Goal: Transaction & Acquisition: Obtain resource

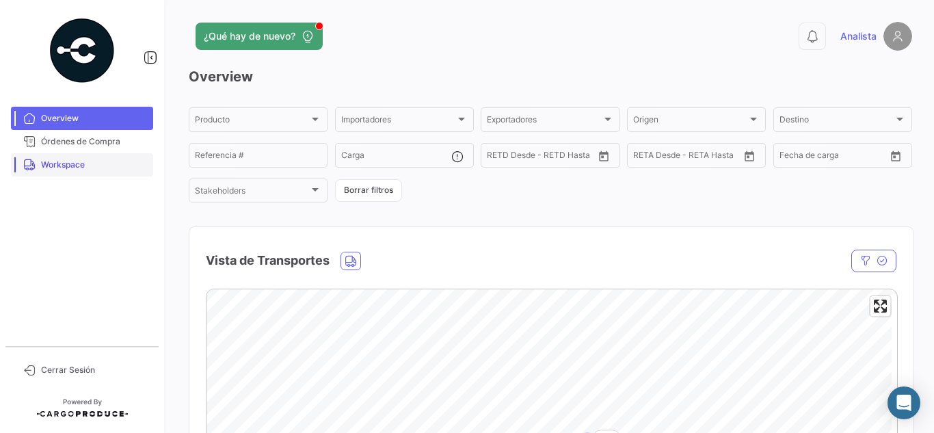
click at [81, 166] on span "Workspace" at bounding box center [94, 165] width 107 height 12
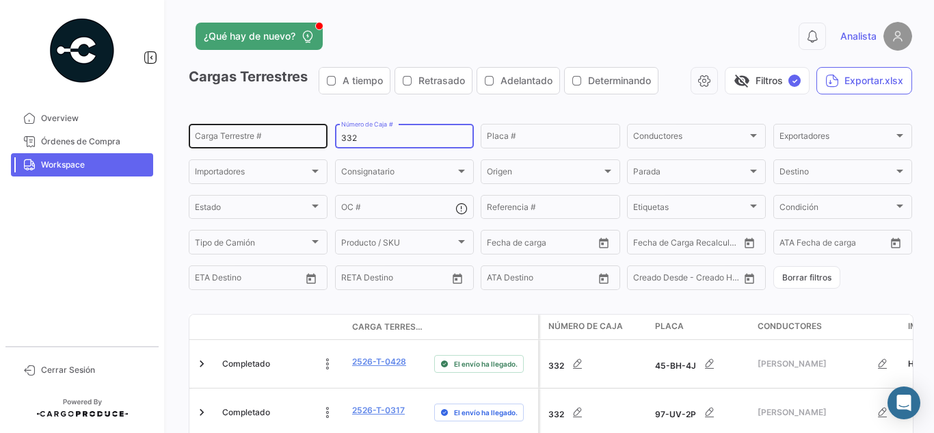
drag, startPoint x: 399, startPoint y: 143, endPoint x: 194, endPoint y: 138, distance: 205.2
click at [0, 0] on div "Carga Terrestre # 332 Número de Caja # Placa # Conductores Conductores Exportad…" at bounding box center [0, 0] width 0 height 0
type input "149"
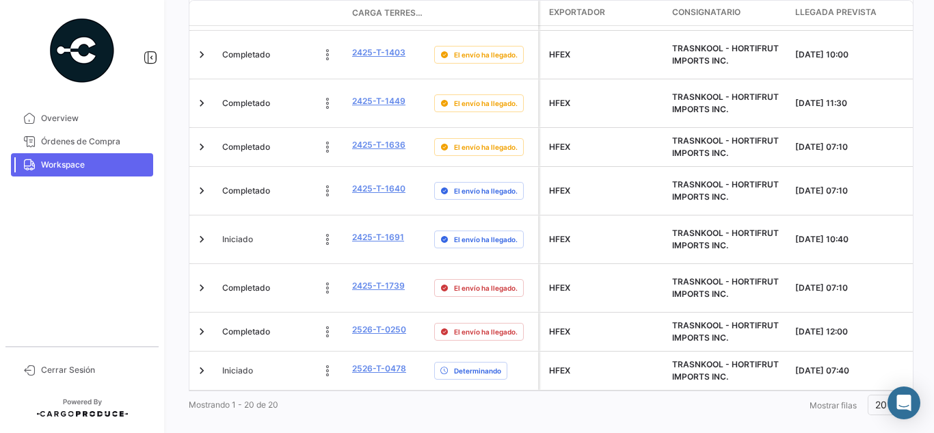
scroll to position [0, 504]
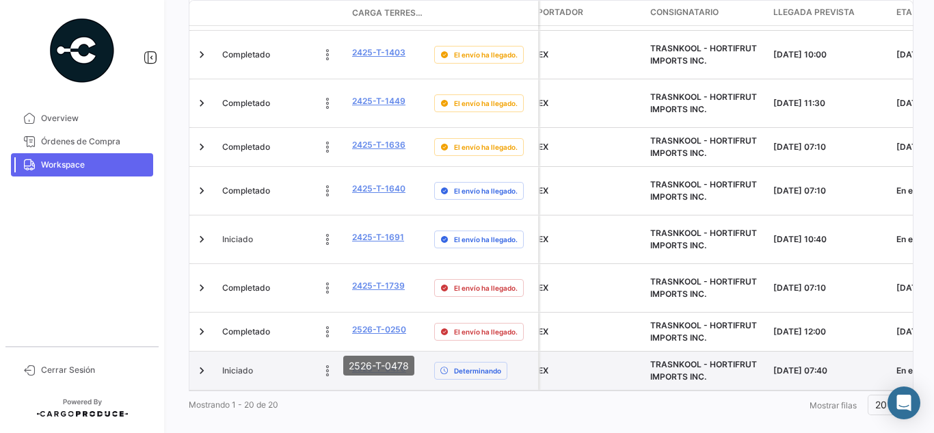
click at [399, 362] on link "2526-T-0478" at bounding box center [379, 368] width 54 height 12
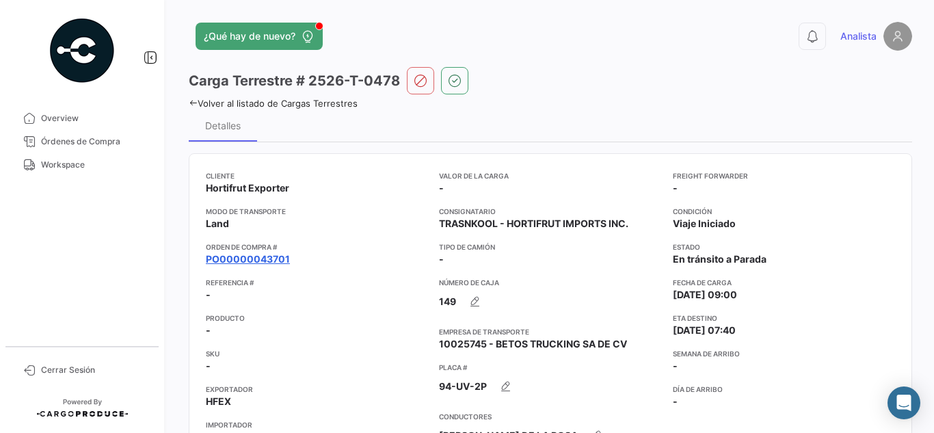
click at [257, 258] on link "PO00000043701" at bounding box center [248, 259] width 84 height 14
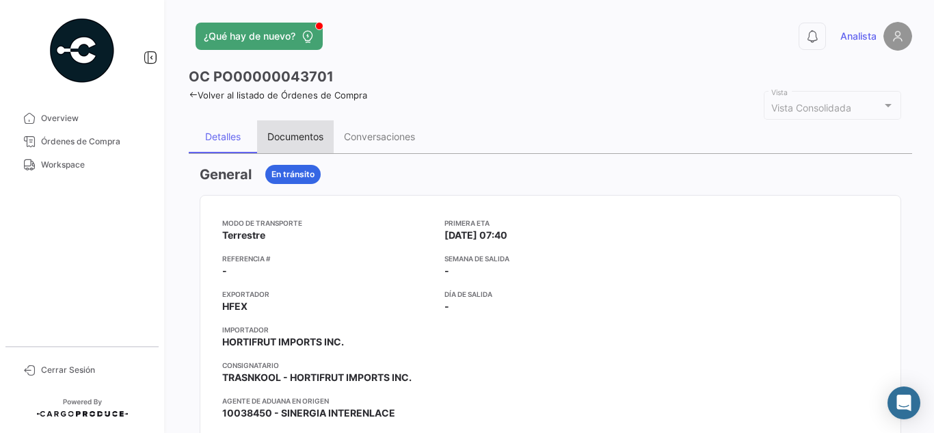
click at [312, 147] on div "Documentos" at bounding box center [295, 136] width 77 height 33
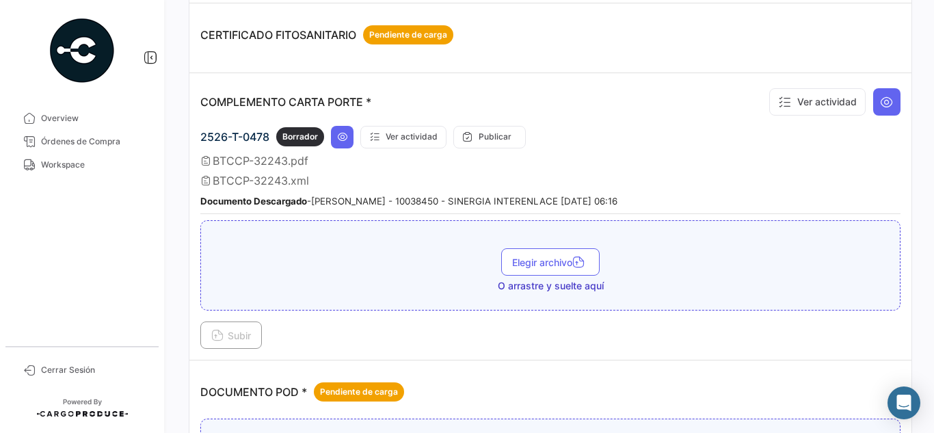
scroll to position [342, 0]
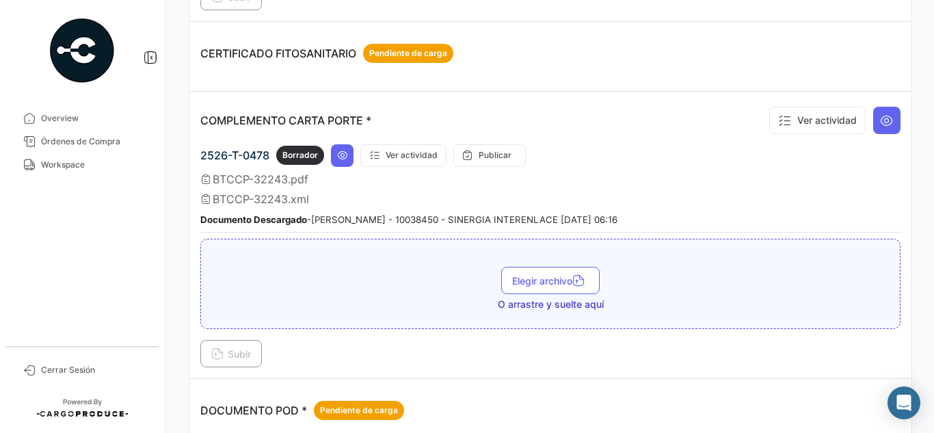
click at [865, 111] on div "Ver actividad" at bounding box center [831, 121] width 137 height 36
click at [875, 111] on button at bounding box center [886, 120] width 27 height 27
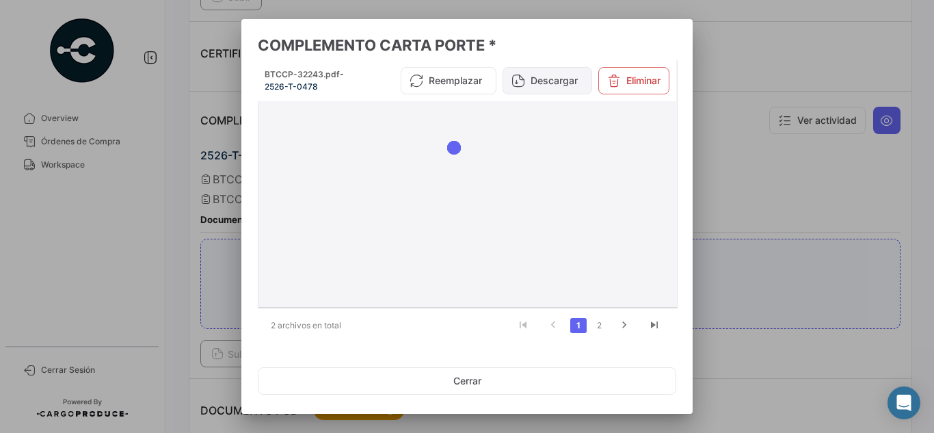
click at [550, 86] on button "Descargar" at bounding box center [548, 80] width 90 height 27
drag, startPoint x: 639, startPoint y: 21, endPoint x: 602, endPoint y: 55, distance: 49.4
click at [602, 55] on mat-dialog-container "COMPLEMENTO CARTA PORTE * BTCCP-32243.pdf - 2526-T-0478 Reemplazar Descargar El…" at bounding box center [466, 216] width 451 height 395
click at [728, 36] on div at bounding box center [467, 216] width 934 height 433
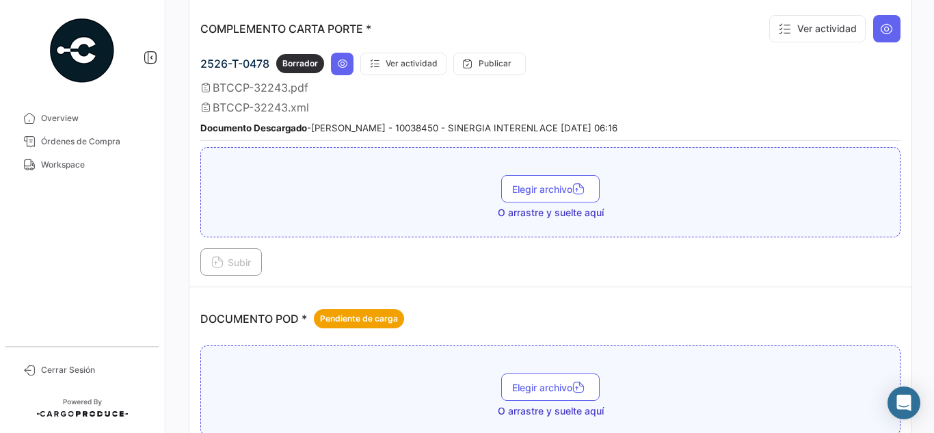
scroll to position [479, 0]
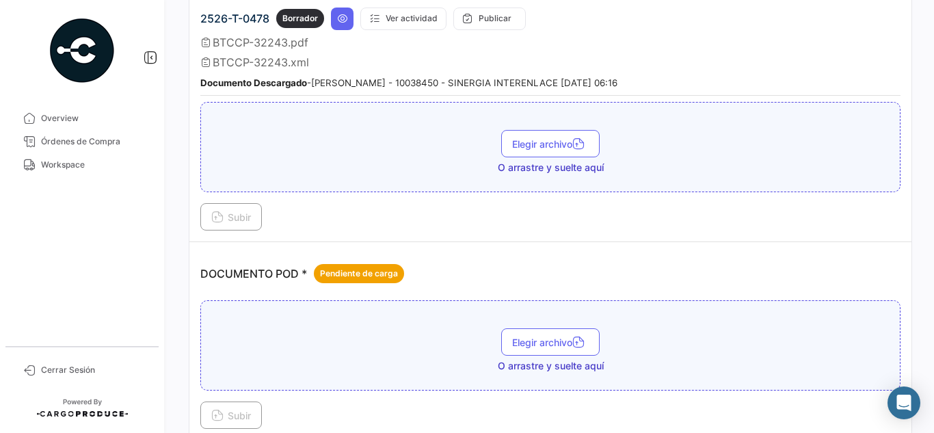
click at [644, 249] on td "DOCUMENTO POD * Pendiente de carga Elegir archivo O arrastre y suelte aquí Subir" at bounding box center [550, 341] width 722 height 198
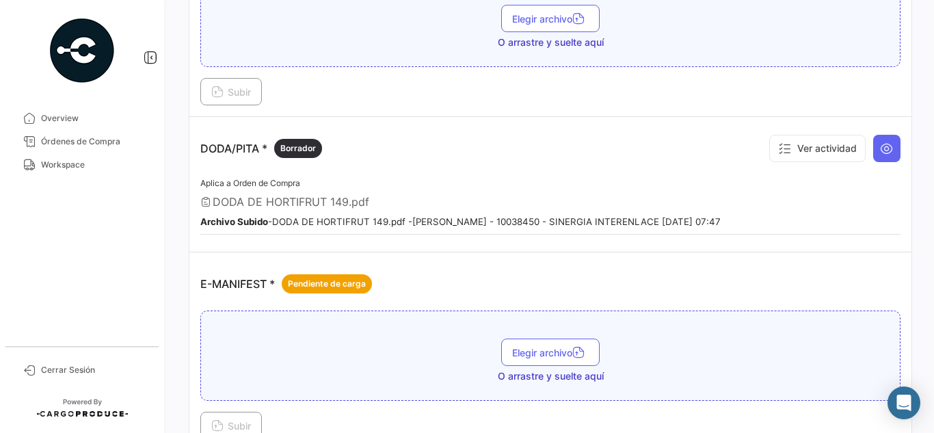
scroll to position [821, 0]
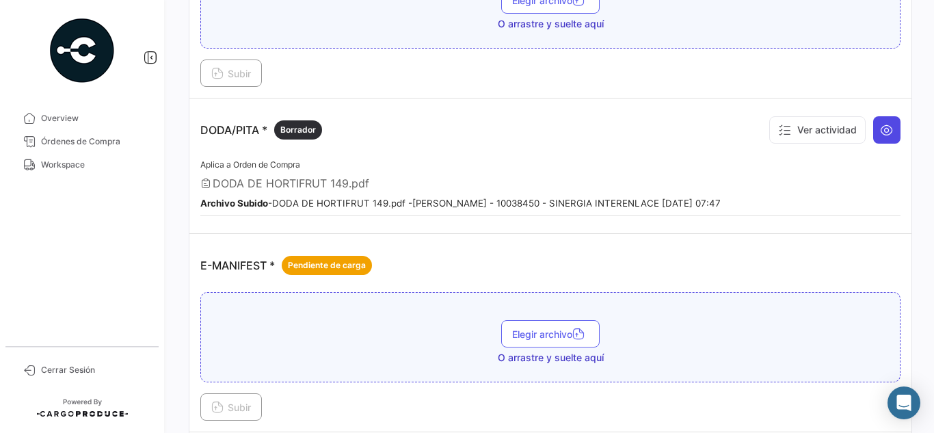
click at [880, 128] on icon at bounding box center [887, 130] width 14 height 14
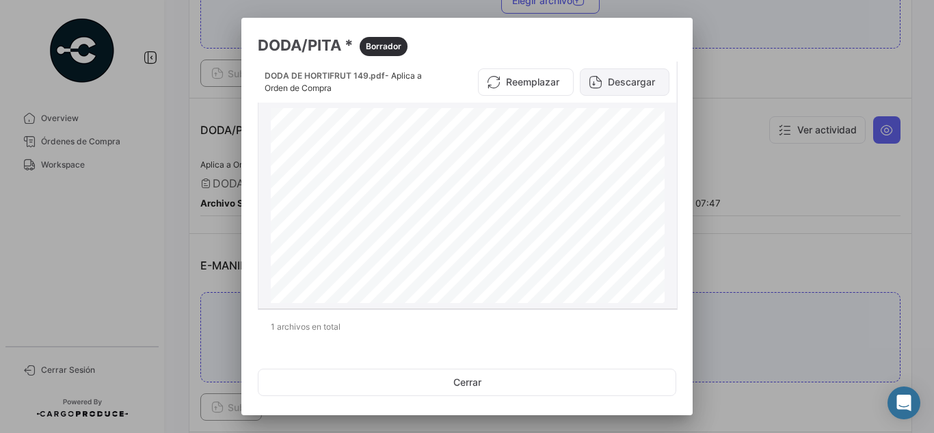
click at [629, 83] on button "Descargar" at bounding box center [625, 81] width 90 height 27
click at [775, 62] on div at bounding box center [467, 216] width 934 height 433
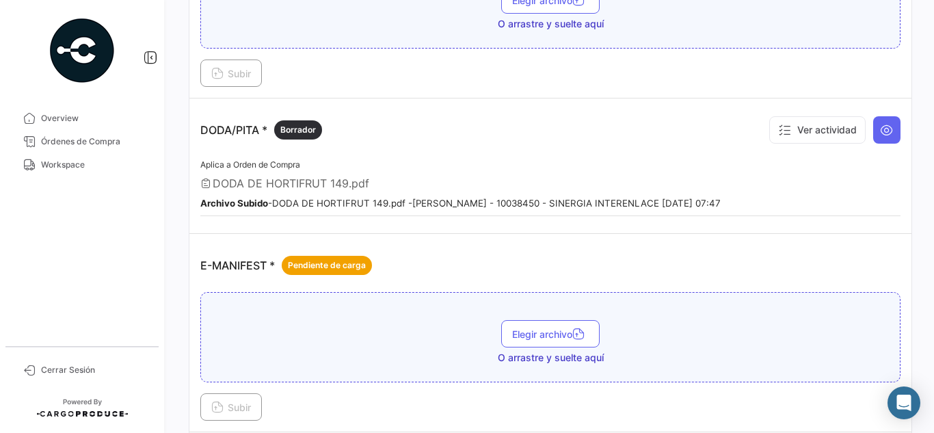
click at [460, 258] on div "E-MANIFEST * Pendiente de carga" at bounding box center [550, 265] width 700 height 41
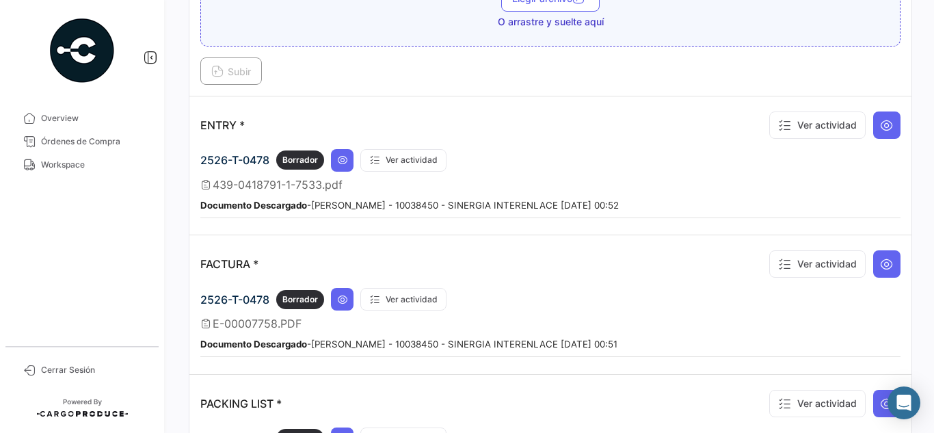
scroll to position [1163, 0]
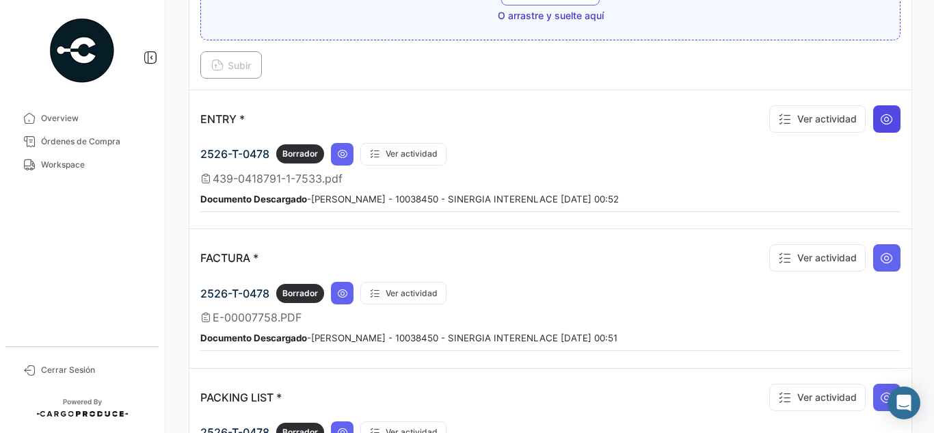
click at [873, 127] on button at bounding box center [886, 118] width 27 height 27
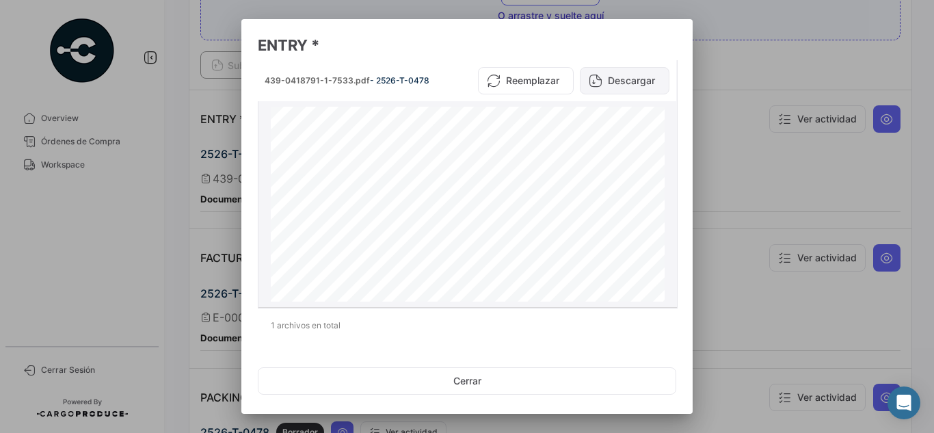
click at [630, 85] on button "Descargar" at bounding box center [625, 80] width 90 height 27
click at [712, 210] on div at bounding box center [467, 216] width 934 height 433
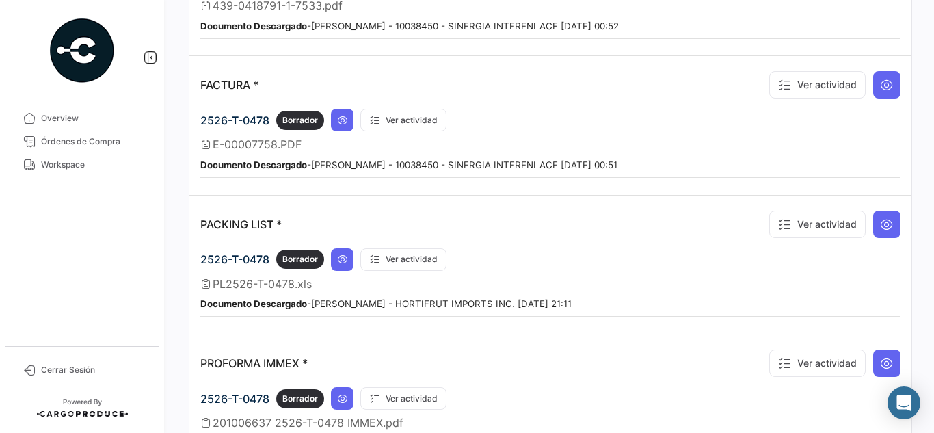
scroll to position [1368, 0]
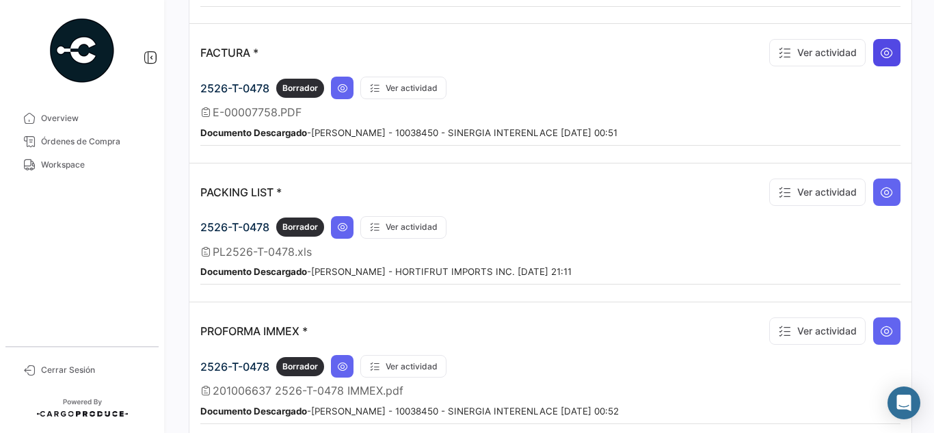
click at [881, 62] on button at bounding box center [886, 52] width 27 height 27
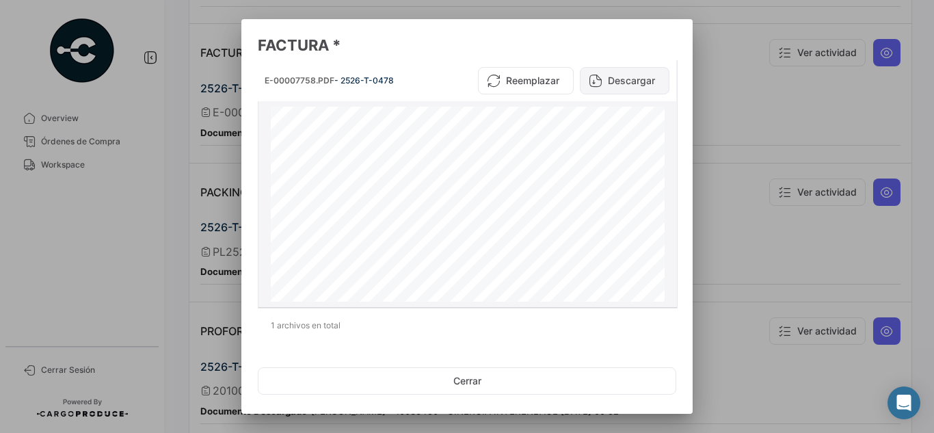
click at [615, 84] on button "Descargar" at bounding box center [625, 80] width 90 height 27
click at [771, 91] on div at bounding box center [467, 216] width 934 height 433
